Goal: Task Accomplishment & Management: Use online tool/utility

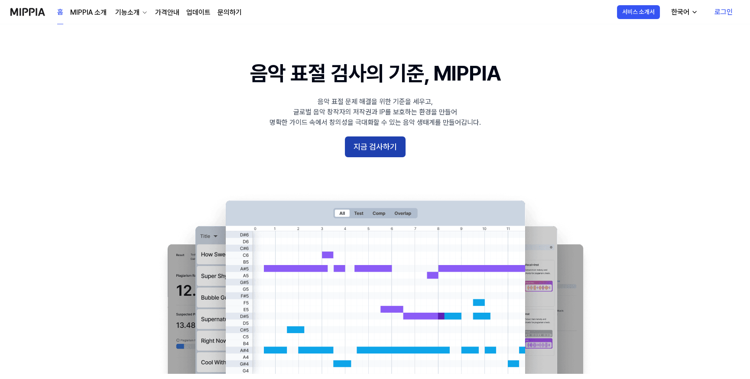
click at [385, 152] on button "지금 검사하기" at bounding box center [375, 147] width 61 height 21
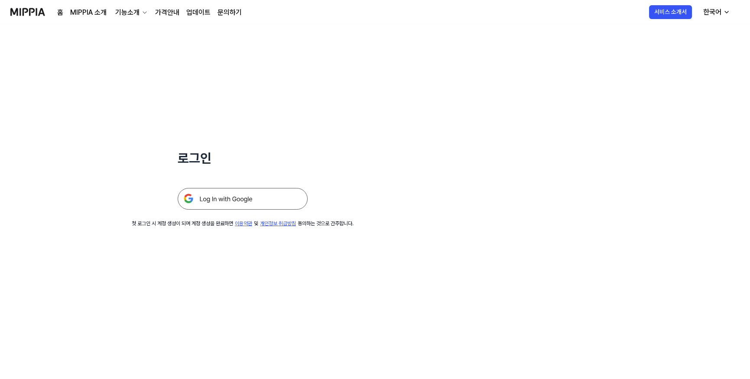
click at [262, 199] on img at bounding box center [243, 199] width 130 height 22
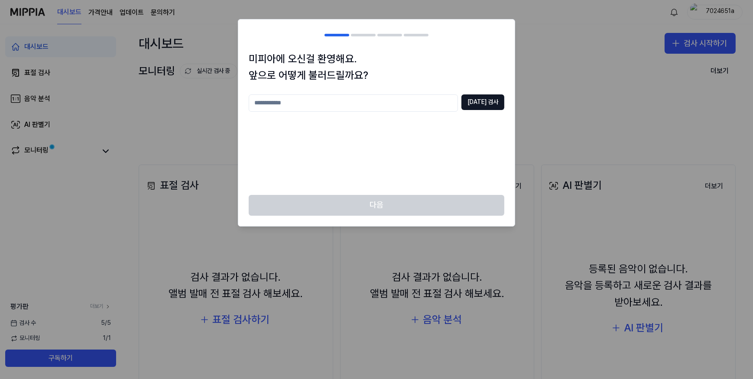
click at [349, 106] on input "text" at bounding box center [353, 103] width 209 height 17
type input "*"
type input "**"
click at [479, 102] on button "[DATE] 검사" at bounding box center [483, 103] width 43 height 16
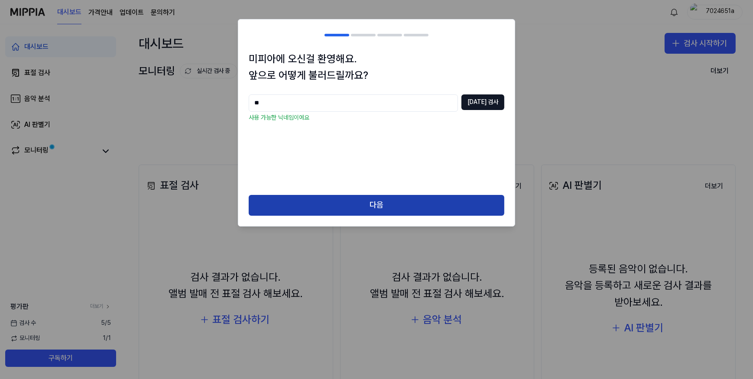
click at [385, 209] on button "다음" at bounding box center [377, 205] width 256 height 21
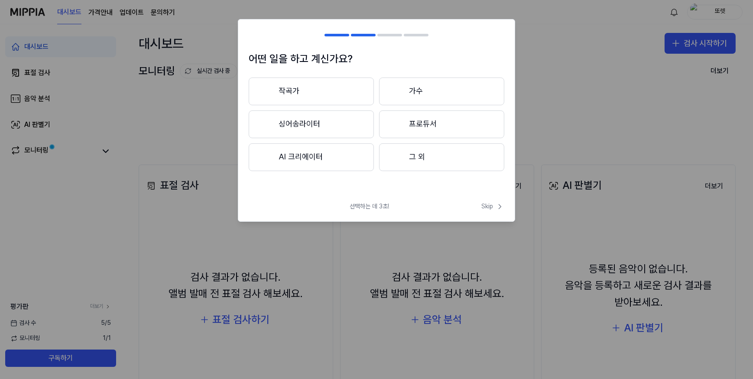
click at [339, 95] on button "작곡가" at bounding box center [311, 92] width 125 height 28
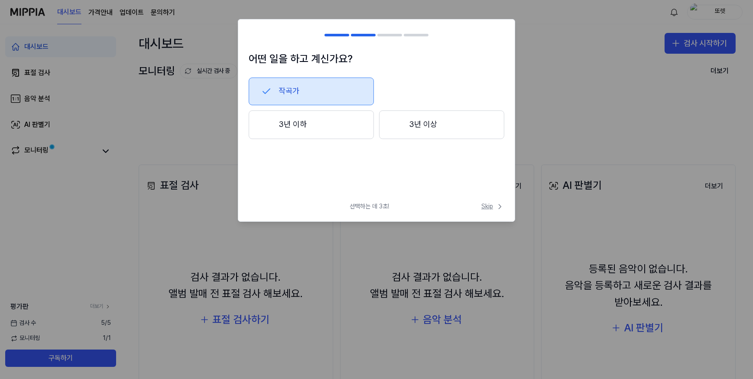
click at [490, 209] on span "Skip" at bounding box center [493, 206] width 23 height 9
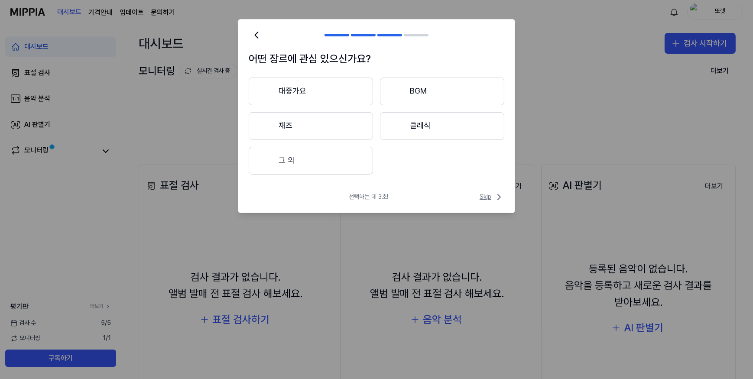
click at [491, 202] on span "Skip" at bounding box center [492, 197] width 25 height 10
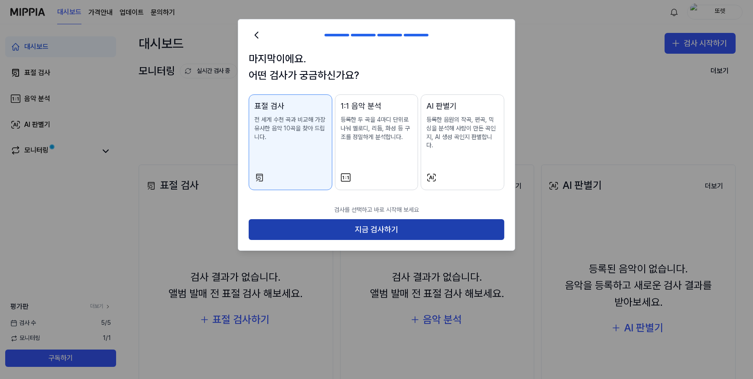
click at [391, 220] on button "지금 검사하기" at bounding box center [377, 229] width 256 height 21
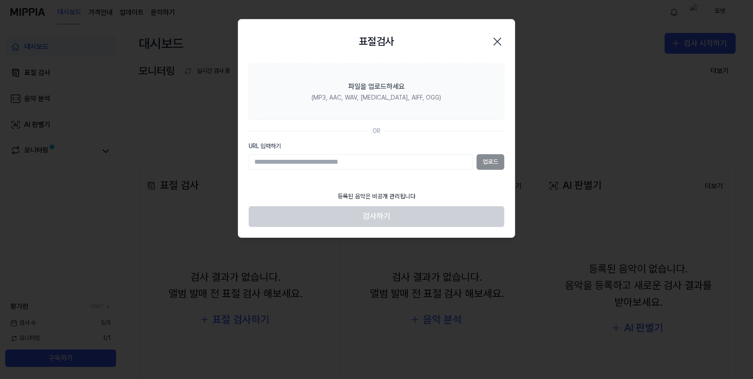
click at [406, 160] on input "URL 입력하기" at bounding box center [361, 162] width 225 height 16
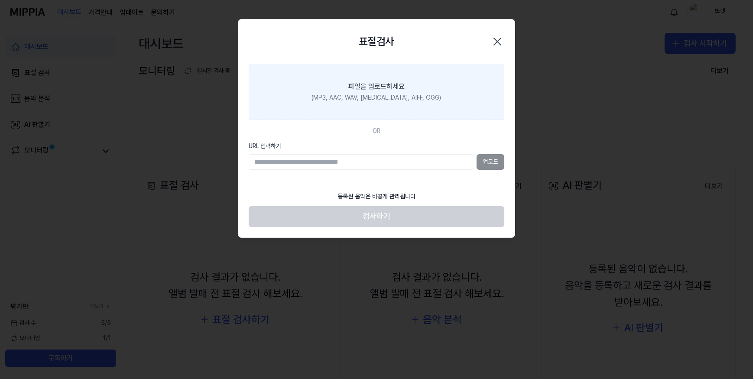
click at [410, 120] on section "파일을 업로드하세요 (MP3, AAC, WAV, FLAC, AIFF, OGG) OR URL 입력하기 업로드" at bounding box center [376, 126] width 277 height 124
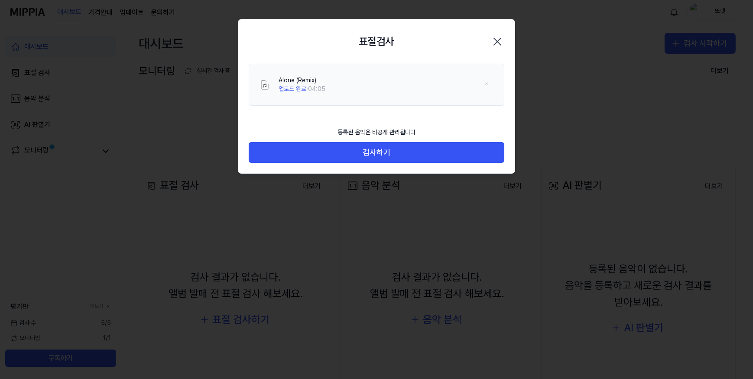
click at [329, 122] on div "표절검사 닫기 Alone (Remix) 업로드 완료 · 04:05 등록된 음악은 비공개 관리됩니다 검사하기" at bounding box center [376, 96] width 277 height 155
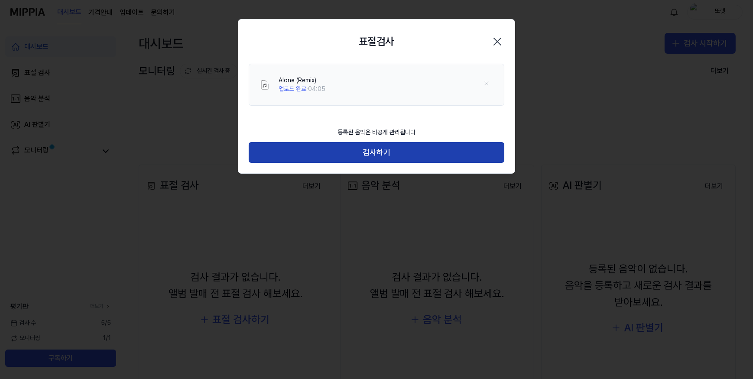
drag, startPoint x: 329, startPoint y: 122, endPoint x: 344, endPoint y: 153, distance: 33.7
click at [344, 153] on button "검사하기" at bounding box center [377, 152] width 256 height 21
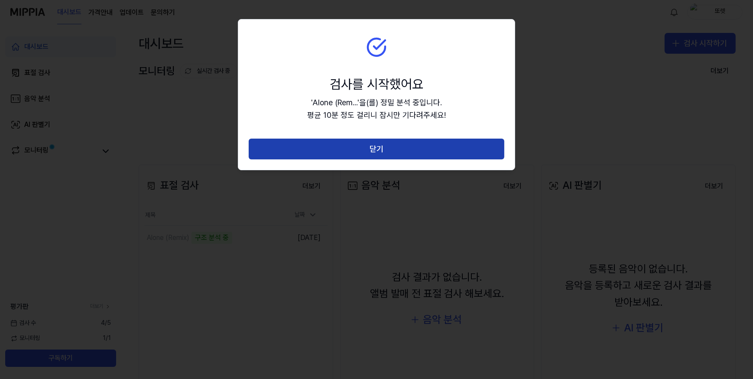
click at [394, 156] on button "닫기" at bounding box center [377, 149] width 256 height 21
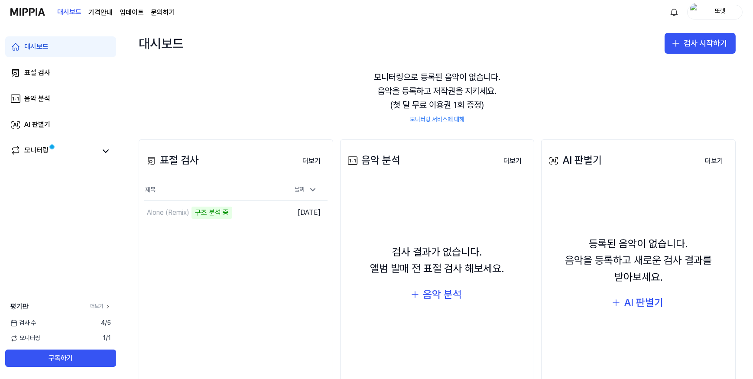
scroll to position [39, 0]
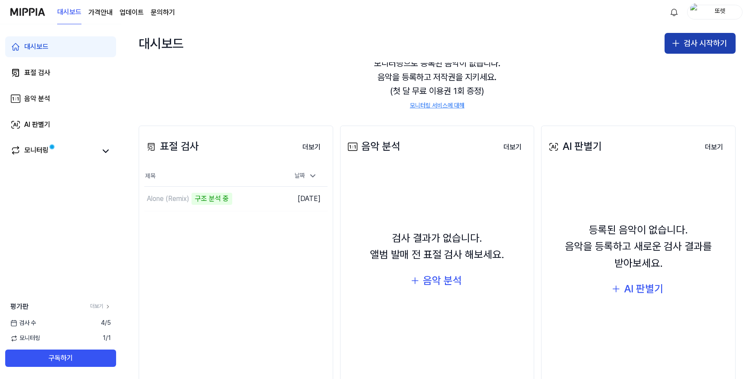
click at [682, 45] on button "검사 시작하기" at bounding box center [700, 43] width 71 height 21
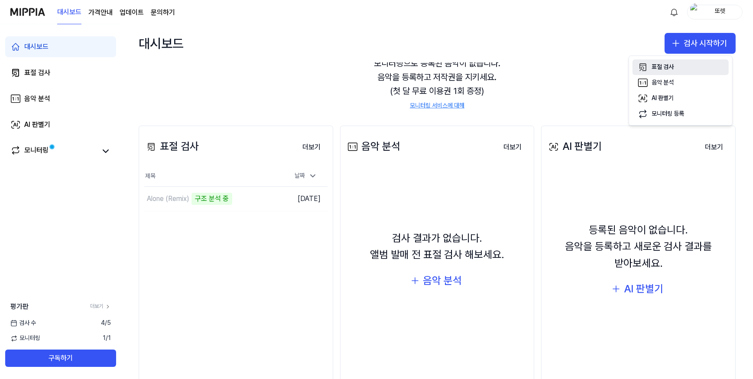
click at [665, 68] on div "표절 검사" at bounding box center [663, 67] width 22 height 9
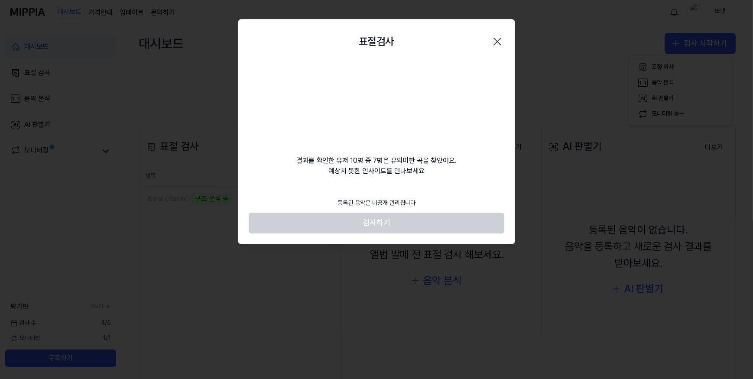
click at [394, 30] on div "표절검사 닫기" at bounding box center [377, 41] width 256 height 23
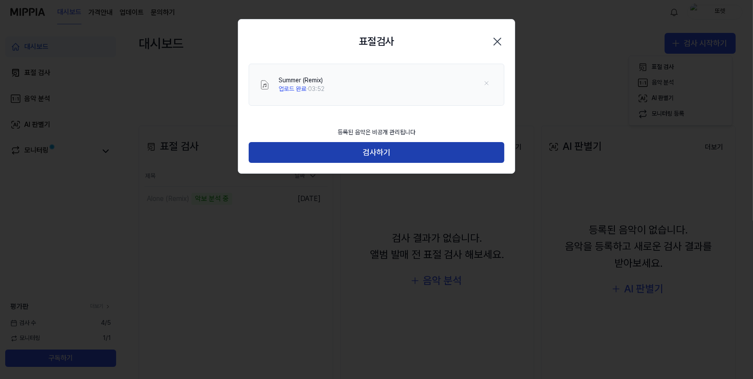
click at [345, 153] on button "검사하기" at bounding box center [377, 152] width 256 height 21
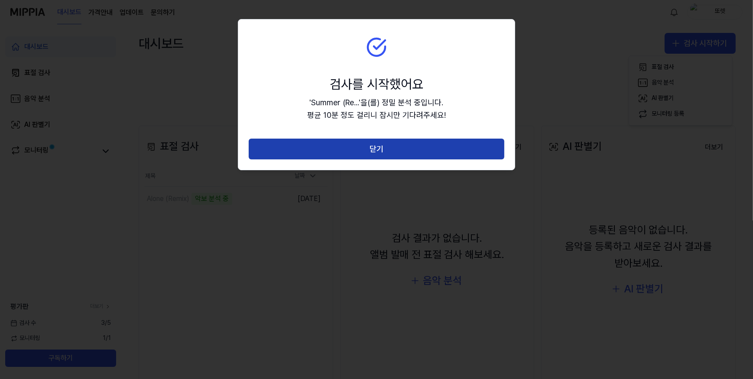
click at [366, 151] on button "닫기" at bounding box center [377, 149] width 256 height 21
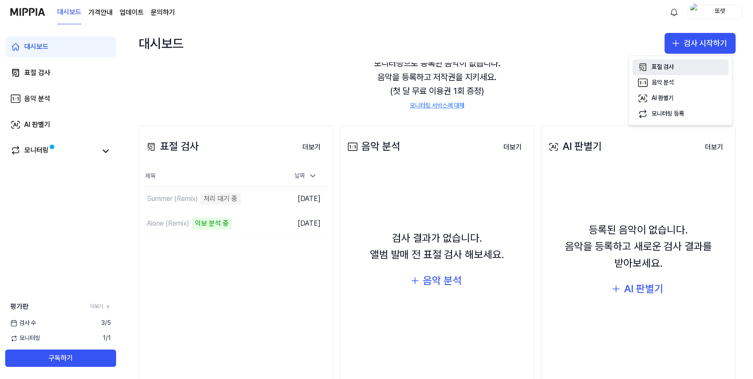
click at [661, 61] on button "표절 검사" at bounding box center [681, 67] width 96 height 16
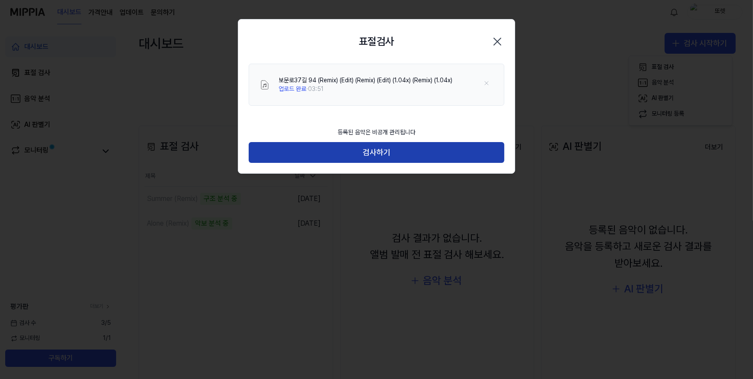
click at [400, 156] on button "검사하기" at bounding box center [377, 152] width 256 height 21
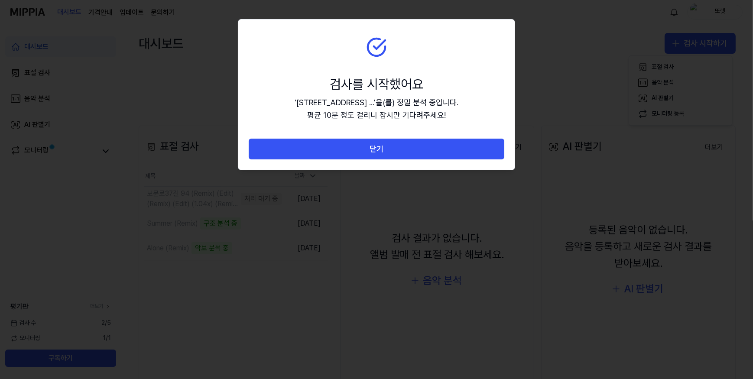
click at [282, 289] on div at bounding box center [376, 189] width 753 height 379
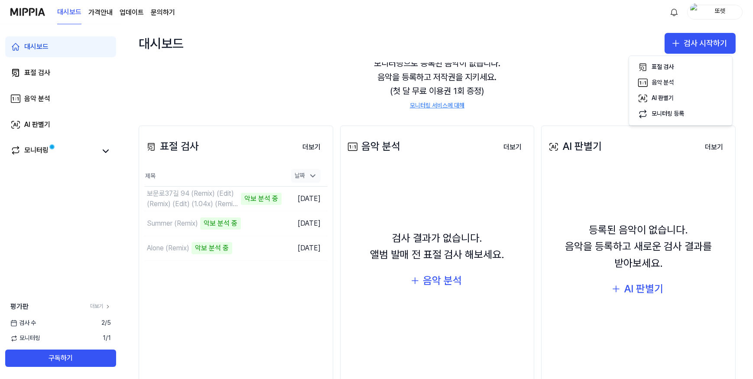
click at [310, 176] on icon at bounding box center [313, 176] width 9 height 9
click at [311, 176] on icon at bounding box center [313, 176] width 4 height 2
click at [182, 197] on div "보문로37길 94 (Remix) (Edit) (Remix) (Edit) (1.04x) (Remix) (1.04x)" at bounding box center [175, 199] width 56 height 21
click at [300, 179] on div "날짜" at bounding box center [305, 176] width 29 height 14
drag, startPoint x: 300, startPoint y: 179, endPoint x: 307, endPoint y: 176, distance: 8.2
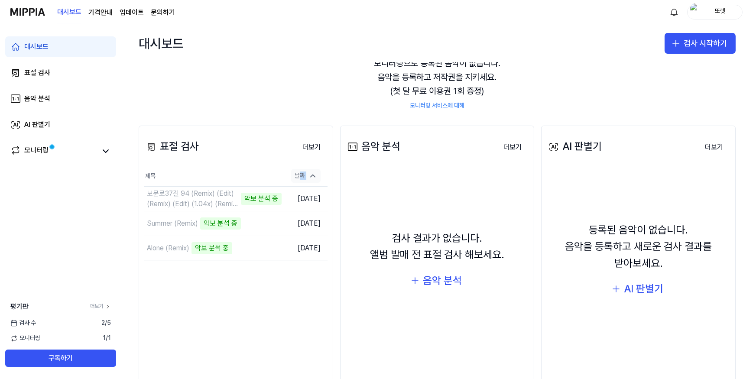
click at [309, 176] on icon at bounding box center [313, 176] width 9 height 9
click at [309, 158] on div "표절 검사 더보기" at bounding box center [235, 147] width 183 height 24
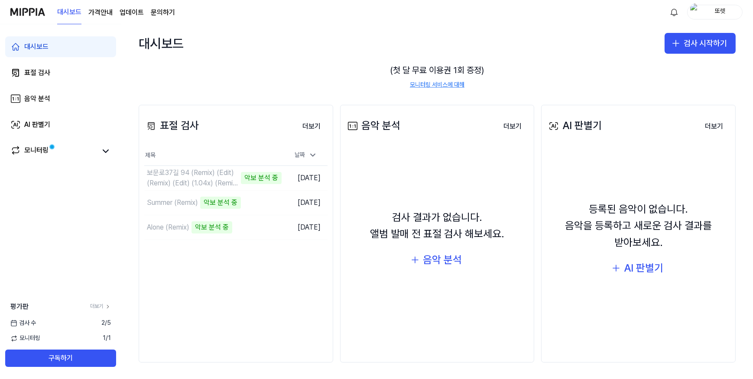
scroll to position [61, 0]
click at [231, 251] on div "표절 검사 더보기 표절 검사 제목 날짜 보문로37길 94 (Remix) (Edit) (Remix) (Edit) (1.04x) (Remix) (…" at bounding box center [236, 233] width 195 height 258
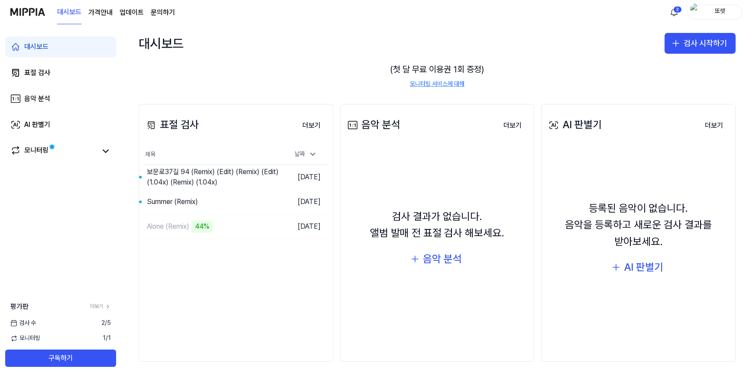
click at [411, 160] on div "검사 결과가 없습니다. 앨범 발매 전 표절 검사 해보세요. 음악 분석" at bounding box center [437, 239] width 183 height 176
click at [227, 178] on div "보문로37길 94 (Remix) (Edit) (Remix) (Edit) (1.04x) (Remix) (1.04x)" at bounding box center [196, 177] width 99 height 21
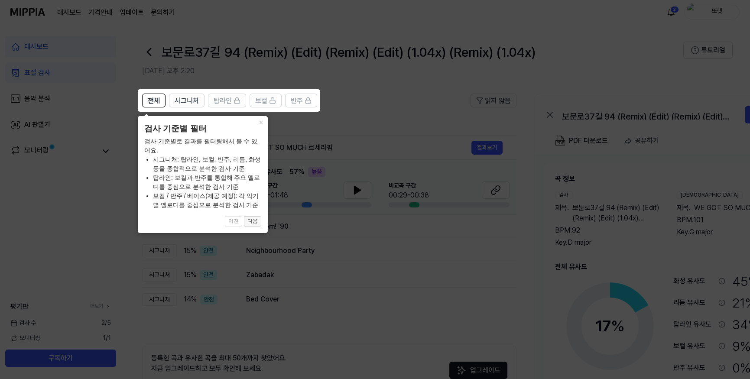
click at [248, 220] on button "다음" at bounding box center [252, 221] width 17 height 10
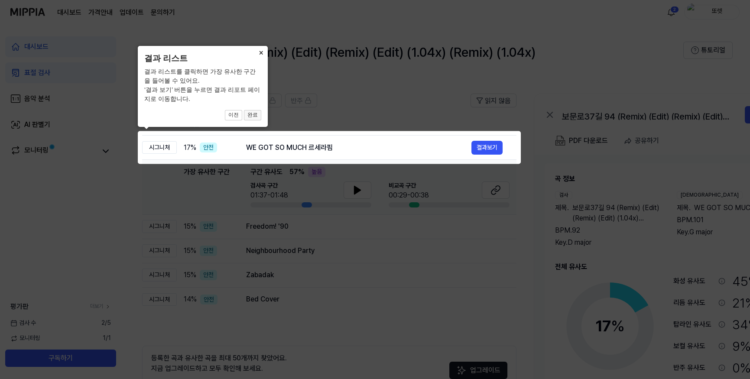
click at [256, 113] on button "완료" at bounding box center [252, 115] width 17 height 10
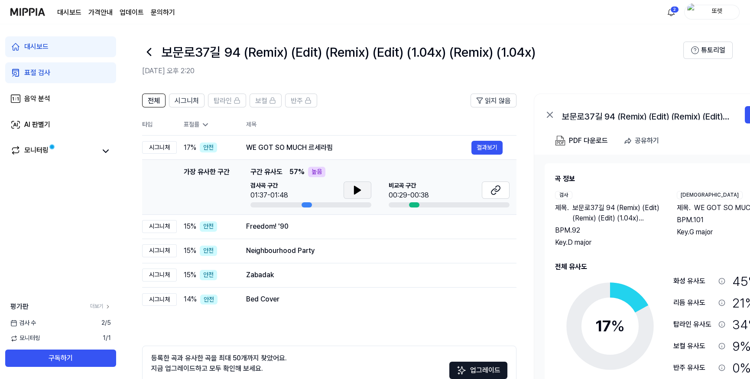
click at [355, 192] on icon at bounding box center [358, 190] width 6 height 8
click at [446, 201] on div "비교곡 구간 00:29-00:38" at bounding box center [449, 195] width 121 height 26
click at [420, 199] on div "00:29-00:38" at bounding box center [409, 195] width 40 height 10
click at [411, 200] on div "00:29-00:38" at bounding box center [409, 195] width 40 height 10
click at [439, 186] on div "비교곡 구간 00:29-00:38" at bounding box center [449, 191] width 121 height 19
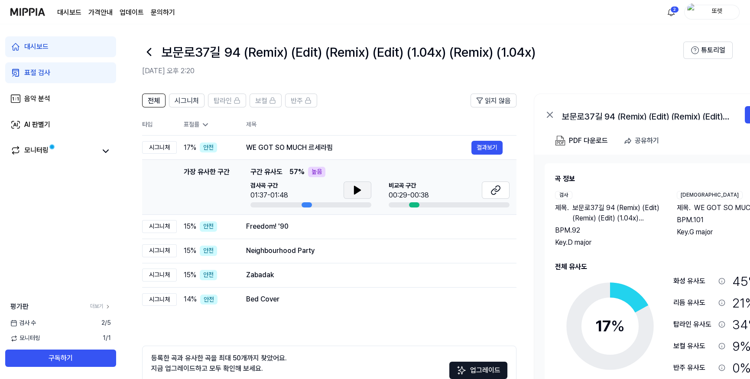
click at [408, 199] on div "00:29-00:38" at bounding box center [409, 195] width 40 height 10
click at [299, 225] on div "Freedom! '90" at bounding box center [358, 227] width 225 height 10
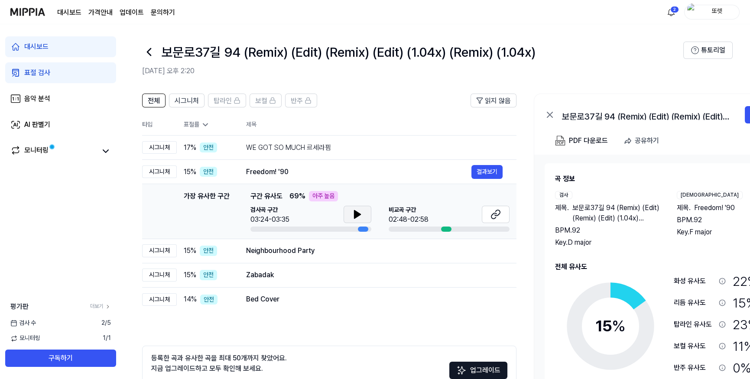
click at [358, 215] on icon at bounding box center [358, 215] width 6 height 8
drag, startPoint x: 360, startPoint y: 212, endPoint x: 368, endPoint y: 213, distance: 7.4
click at [360, 212] on icon at bounding box center [357, 214] width 10 height 10
click at [448, 235] on td "가장 유사한 구간 가장 유사한 구간 구간 유사도 69 % 아주 높음 검사곡 구간 03:24-03:35 비교곡 구간 02:48-02:58 결과보기" at bounding box center [329, 211] width 375 height 55
click at [449, 227] on div at bounding box center [446, 229] width 10 height 5
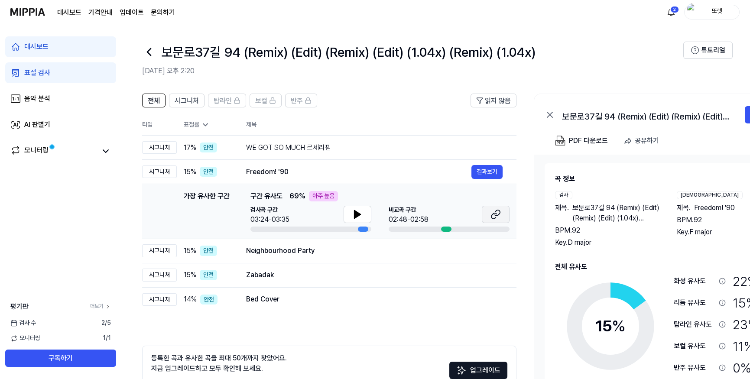
click at [503, 216] on button at bounding box center [496, 214] width 28 height 17
click at [408, 170] on div "Freedom! '90" at bounding box center [358, 172] width 225 height 10
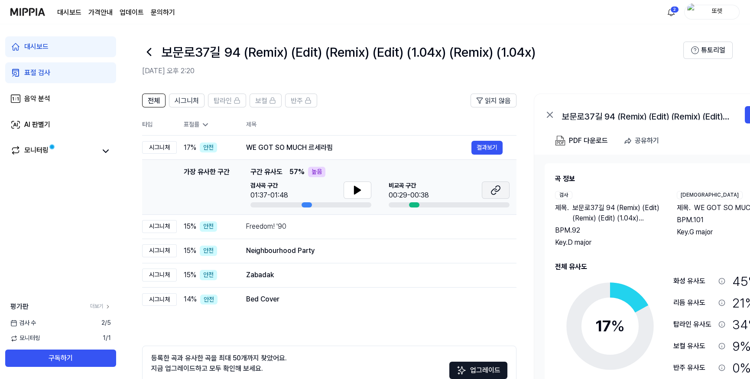
click at [499, 190] on icon at bounding box center [496, 190] width 10 height 10
click at [150, 52] on icon at bounding box center [149, 52] width 14 height 14
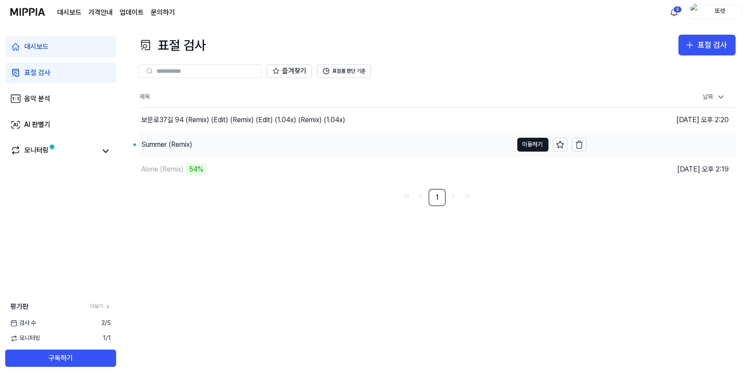
click at [252, 147] on div "Summer (Remix)" at bounding box center [326, 145] width 375 height 24
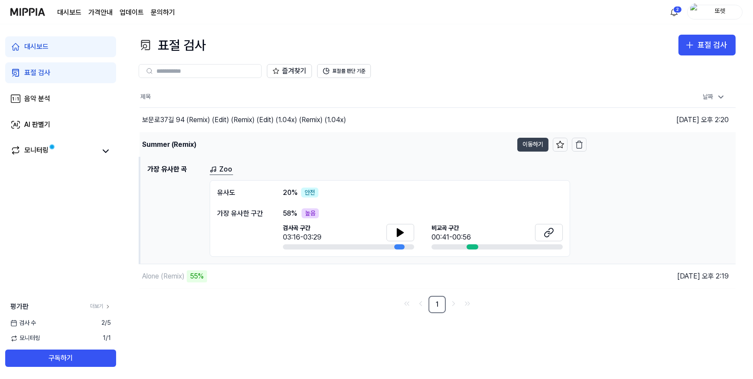
click at [528, 146] on button "이동하기" at bounding box center [533, 145] width 31 height 14
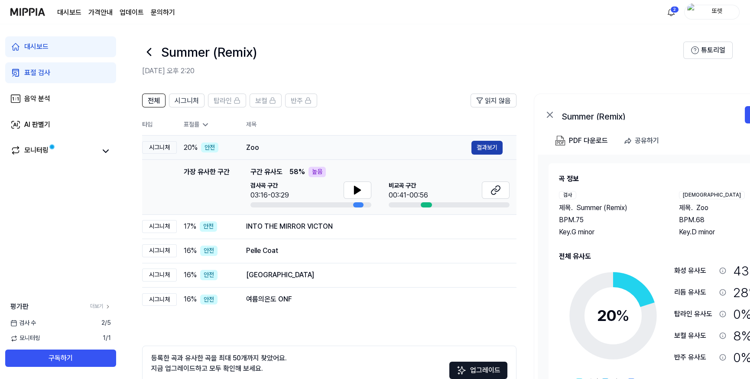
click at [487, 148] on button "결과보기" at bounding box center [487, 148] width 31 height 14
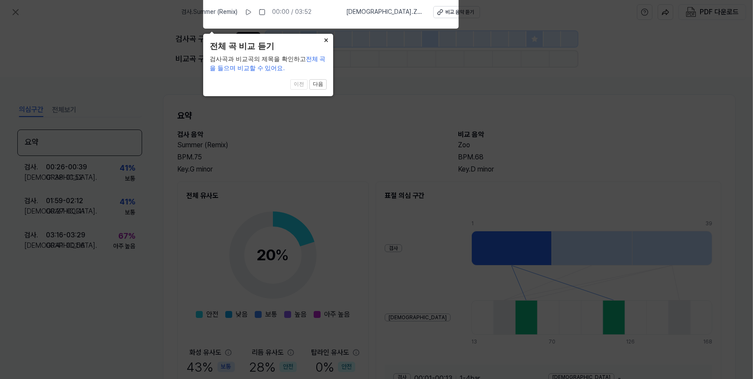
click at [366, 102] on icon at bounding box center [376, 188] width 753 height 384
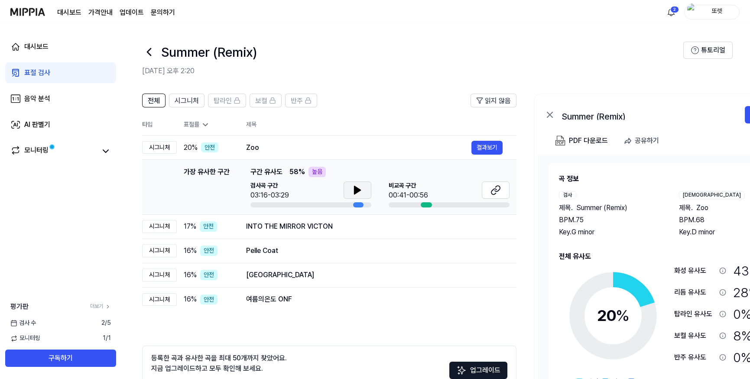
click at [362, 190] on button at bounding box center [358, 190] width 28 height 17
click at [360, 190] on icon at bounding box center [357, 190] width 10 height 10
click at [500, 196] on button at bounding box center [496, 190] width 28 height 17
click at [152, 51] on icon at bounding box center [149, 52] width 14 height 14
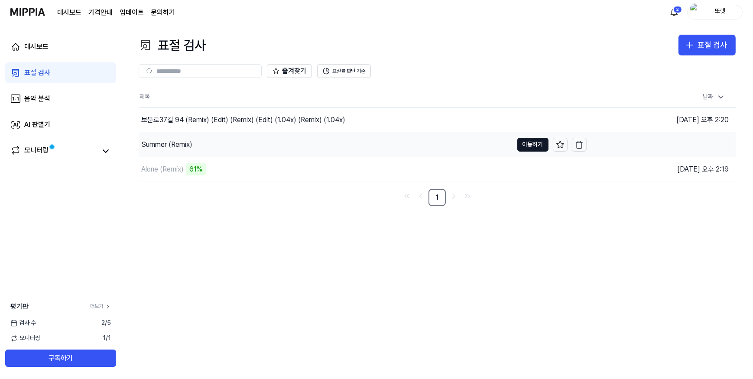
click at [209, 144] on div "Summer (Remix)" at bounding box center [326, 145] width 375 height 24
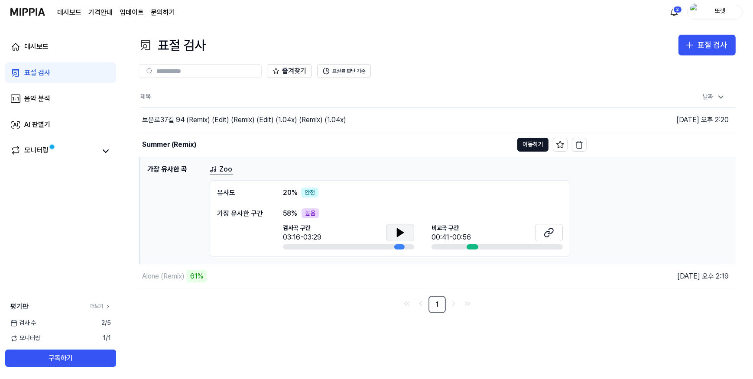
click at [392, 228] on button at bounding box center [401, 232] width 28 height 17
click at [399, 234] on icon at bounding box center [399, 232] width 2 height 7
click at [251, 106] on th "제목" at bounding box center [363, 97] width 447 height 21
click at [251, 115] on div "보문로37길 94 (Remix) (Edit) (Remix) (Edit) (1.04x) (Remix) (1.04x)" at bounding box center [244, 120] width 204 height 10
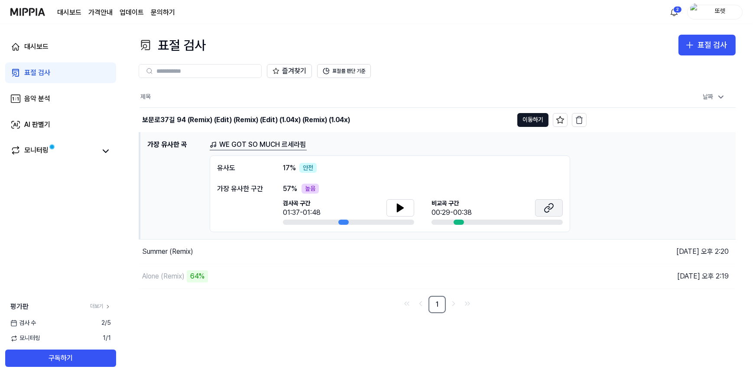
click at [547, 208] on icon at bounding box center [549, 208] width 10 height 10
click at [398, 209] on icon at bounding box center [401, 208] width 6 height 8
drag, startPoint x: 400, startPoint y: 209, endPoint x: 420, endPoint y: 139, distance: 72.2
click at [400, 209] on icon at bounding box center [400, 208] width 10 height 10
click at [180, 283] on div "Alone (Remix) 66%" at bounding box center [327, 276] width 374 height 24
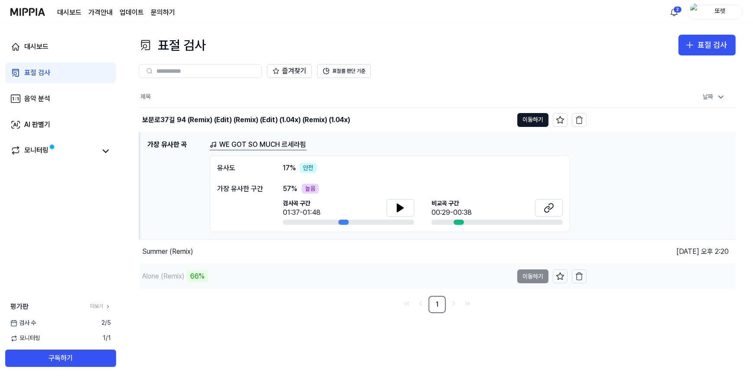
click at [300, 281] on div "Alone (Remix) 66%" at bounding box center [327, 276] width 374 height 24
click at [200, 280] on div "67%" at bounding box center [197, 277] width 21 height 12
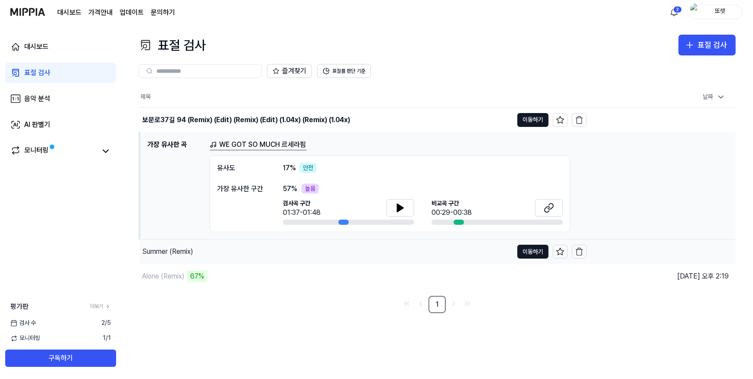
click at [177, 248] on div "Summer (Remix)" at bounding box center [167, 252] width 51 height 10
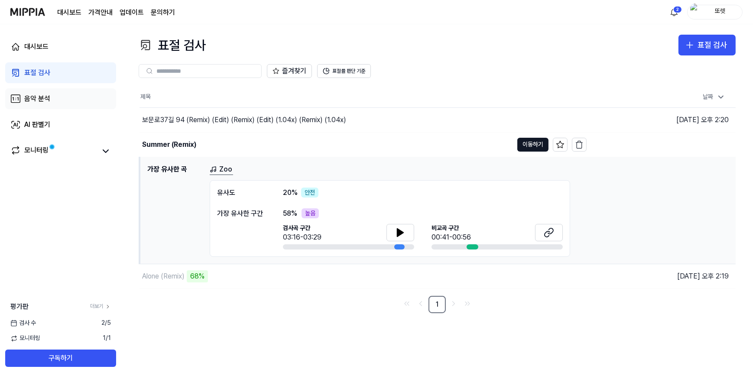
click at [39, 99] on div "음악 분석" at bounding box center [37, 99] width 26 height 10
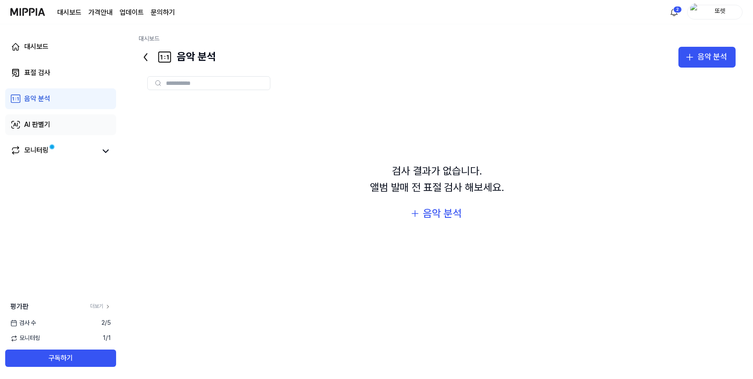
click at [72, 128] on link "AI 판별기" at bounding box center [60, 124] width 111 height 21
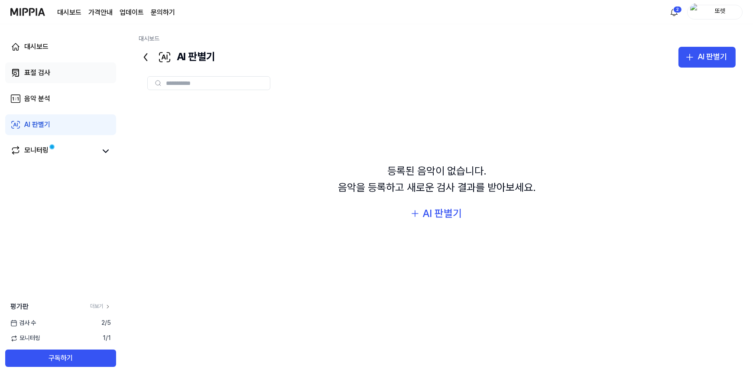
click at [62, 65] on link "표절 검사" at bounding box center [60, 72] width 111 height 21
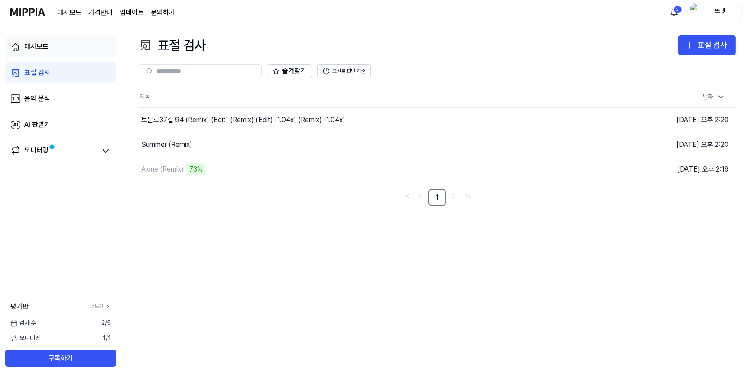
click at [57, 42] on link "대시보드" at bounding box center [60, 46] width 111 height 21
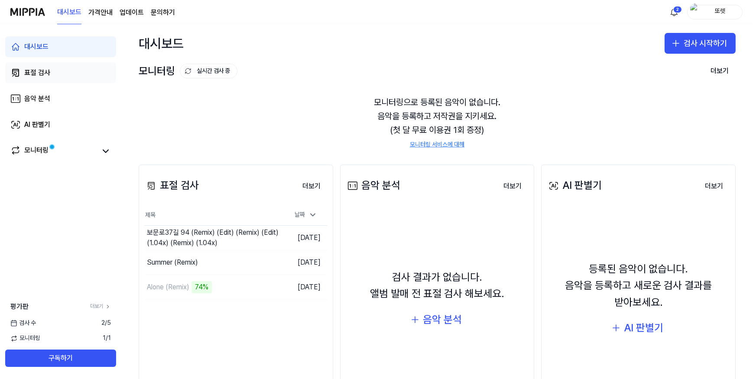
click at [65, 79] on link "표절 검사" at bounding box center [60, 72] width 111 height 21
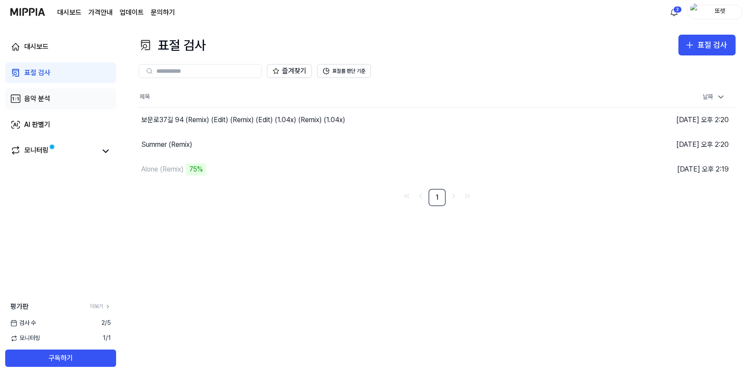
click at [64, 98] on link "음악 분석" at bounding box center [60, 98] width 111 height 21
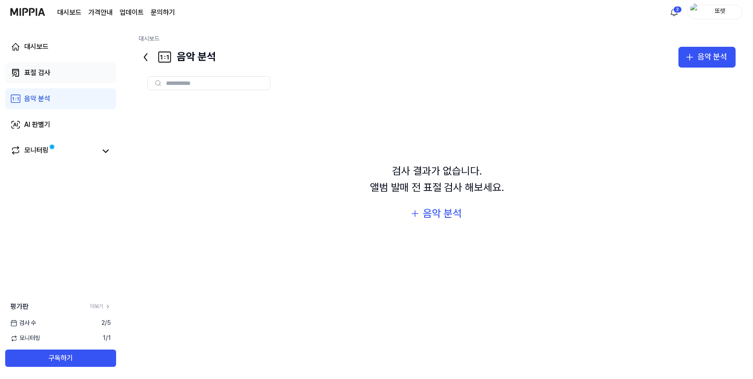
click at [72, 72] on link "표절 검사" at bounding box center [60, 72] width 111 height 21
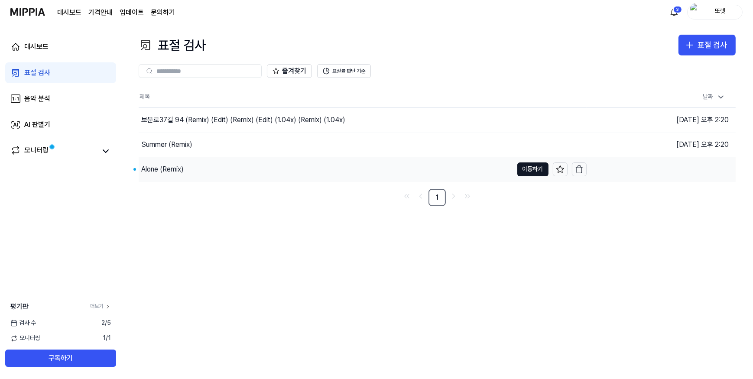
click at [195, 167] on div "Alone (Remix)" at bounding box center [326, 169] width 375 height 24
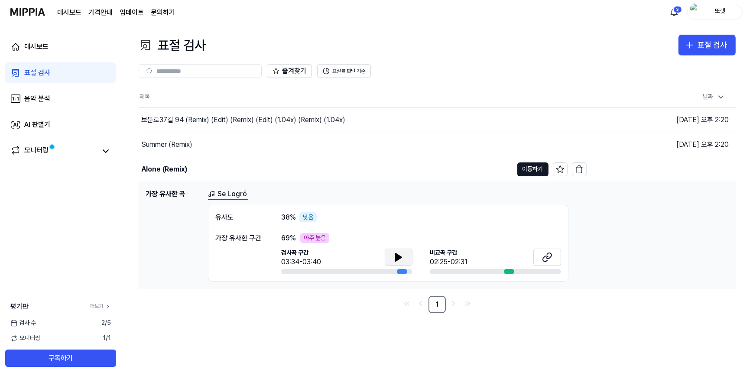
click at [403, 257] on icon at bounding box center [399, 257] width 10 height 10
click at [549, 257] on icon at bounding box center [549, 256] width 5 height 6
click at [398, 252] on icon at bounding box center [399, 257] width 10 height 10
click at [391, 254] on button at bounding box center [399, 257] width 28 height 17
click at [401, 258] on icon at bounding box center [399, 257] width 10 height 10
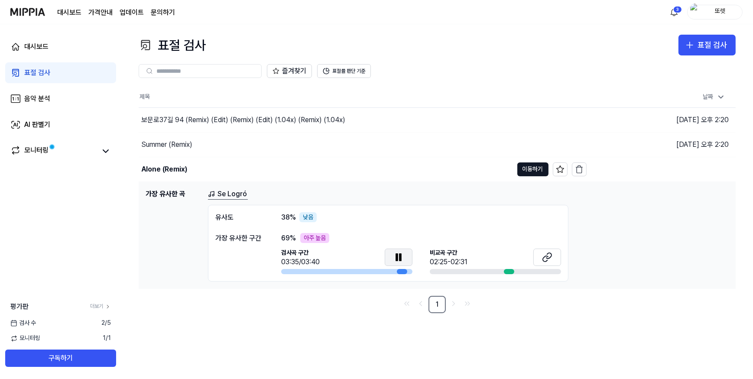
click at [403, 261] on icon at bounding box center [399, 257] width 10 height 10
click at [622, 93] on div "날짜" at bounding box center [662, 97] width 136 height 14
